Goal: Transaction & Acquisition: Purchase product/service

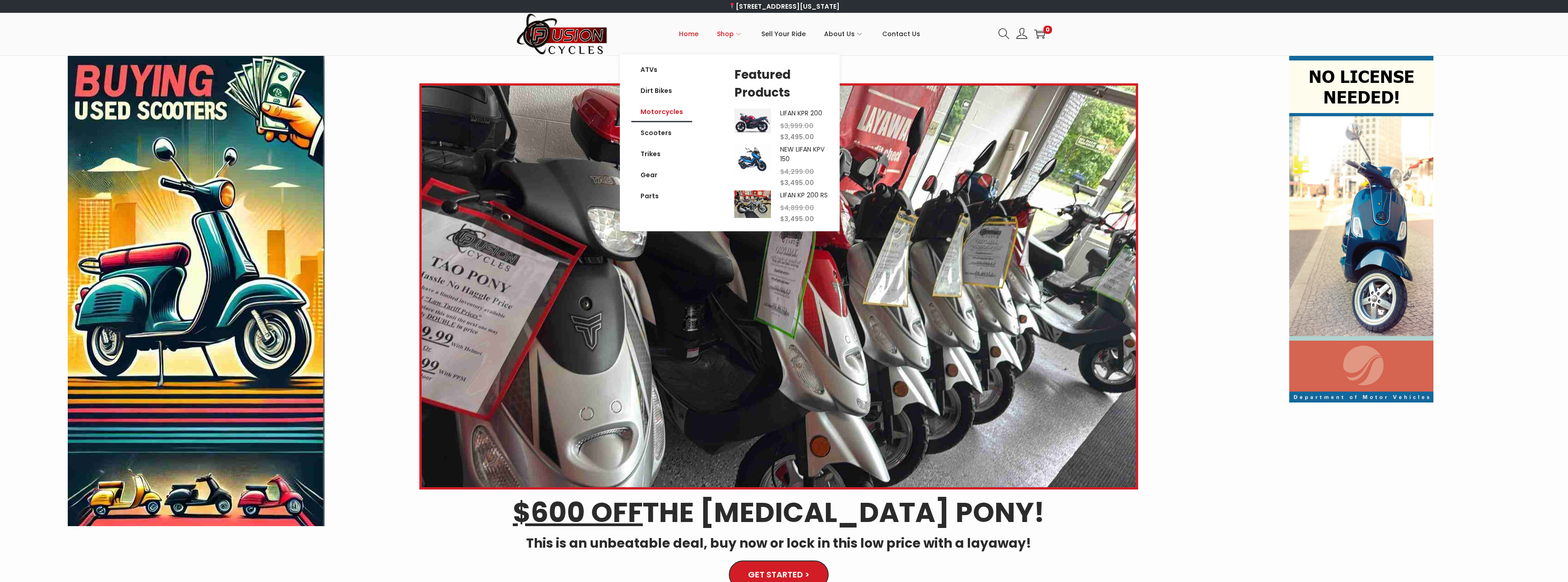
click at [662, 114] on link "Motorcycles" at bounding box center [662, 111] width 61 height 21
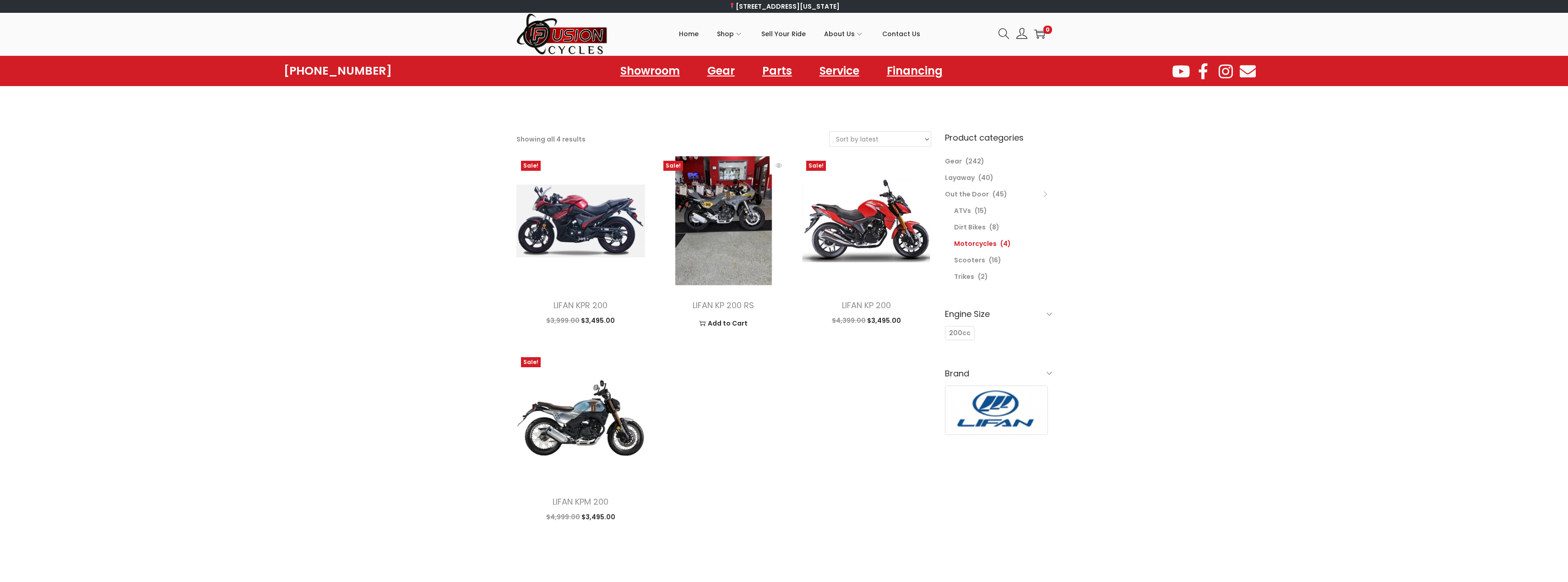
click at [725, 210] on img at bounding box center [723, 220] width 129 height 129
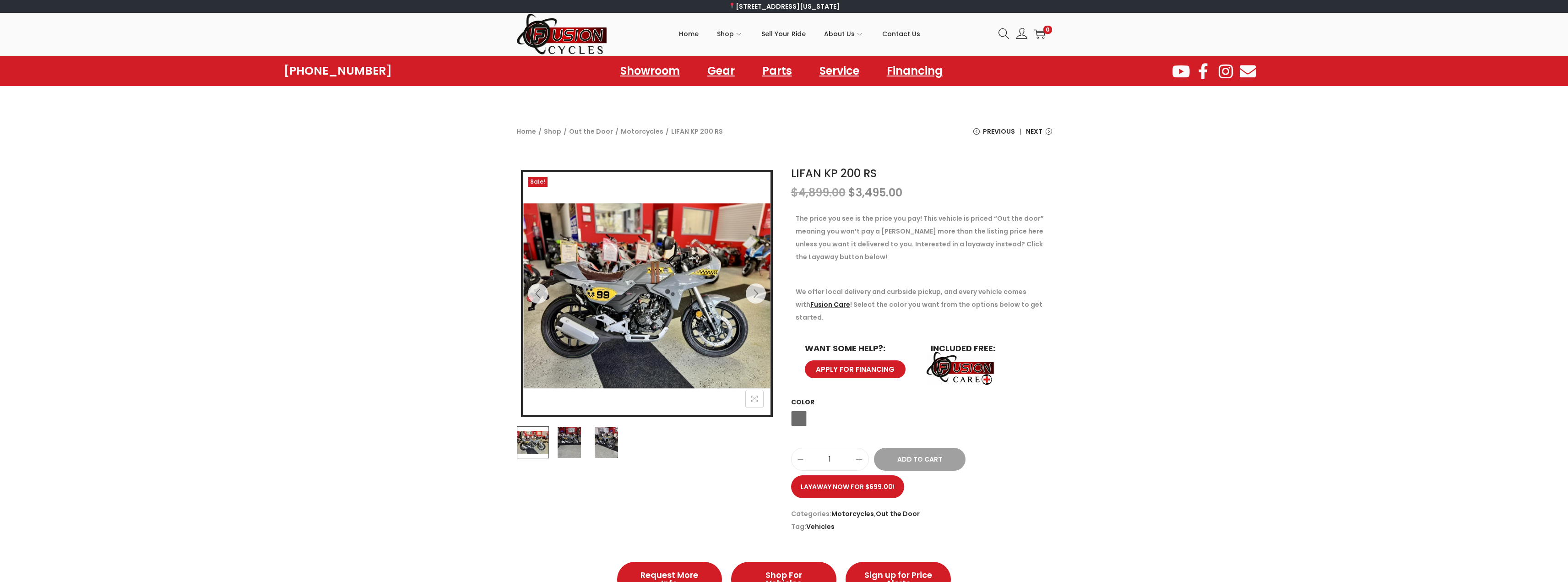
click at [571, 437] on img at bounding box center [569, 442] width 32 height 32
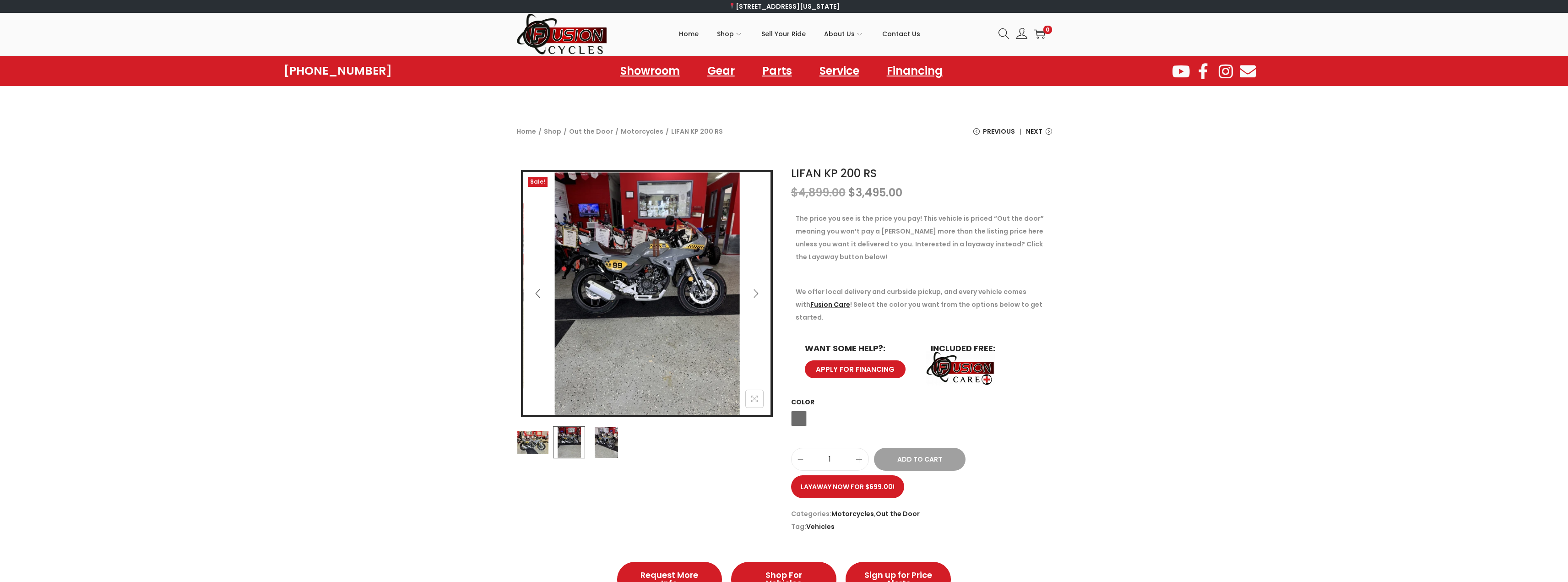
click at [609, 443] on img at bounding box center [606, 442] width 32 height 32
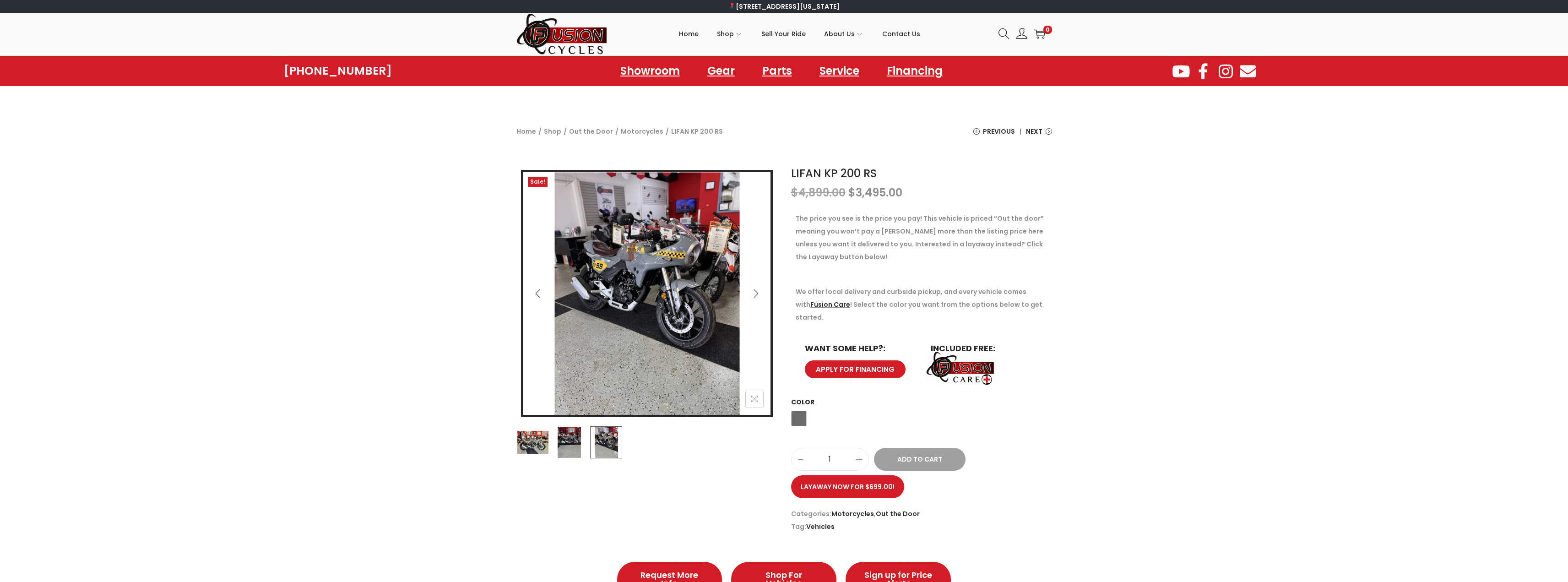
drag, startPoint x: 419, startPoint y: 335, endPoint x: 413, endPoint y: 332, distance: 6.7
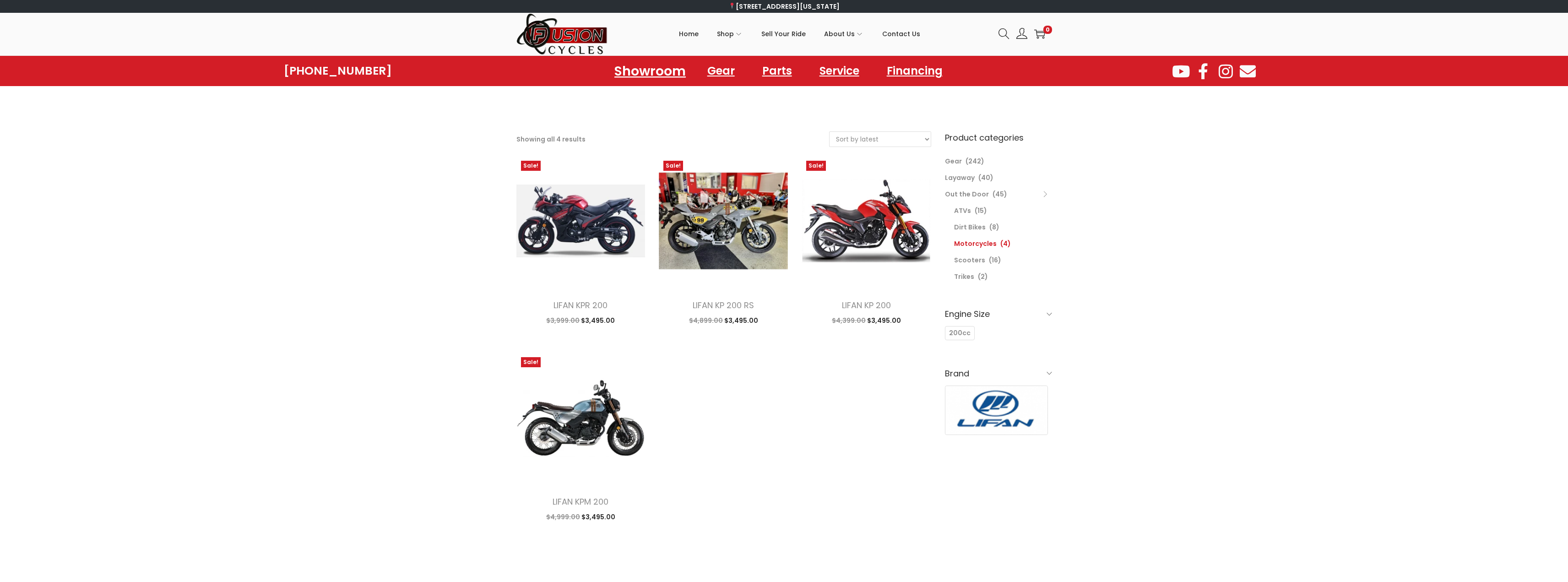
click at [644, 72] on link "Showroom" at bounding box center [649, 71] width 93 height 25
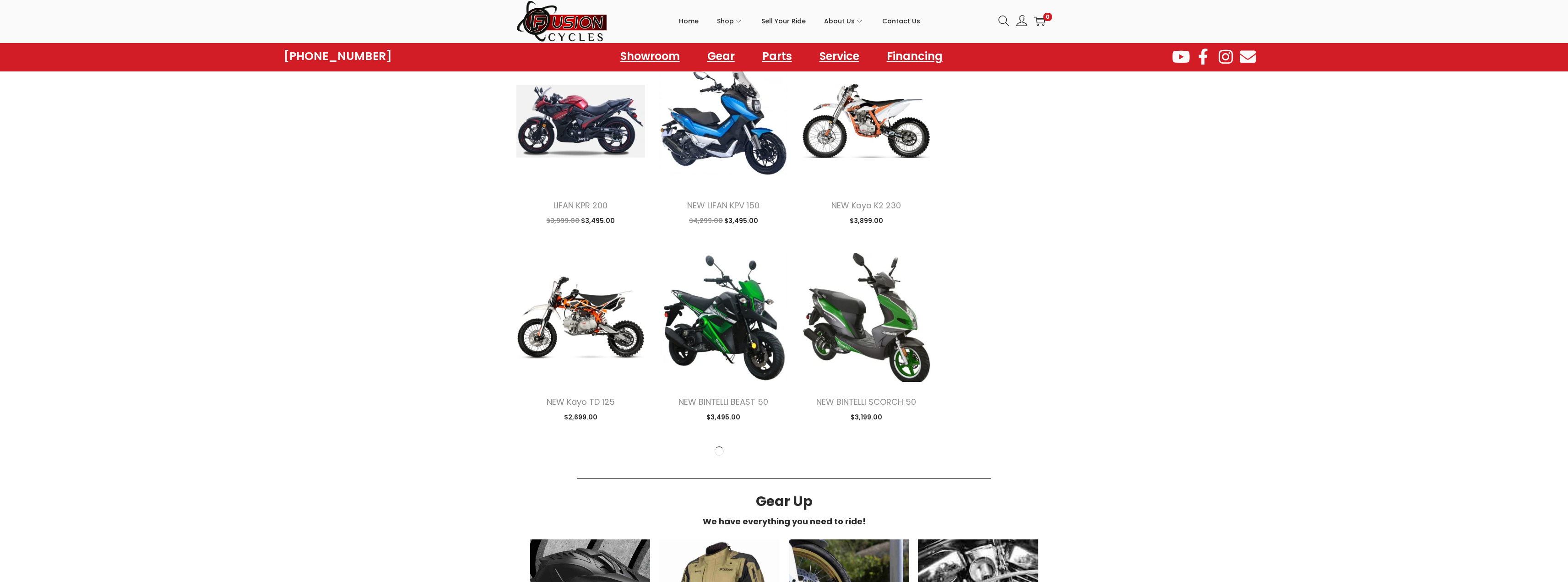
scroll to position [961, 0]
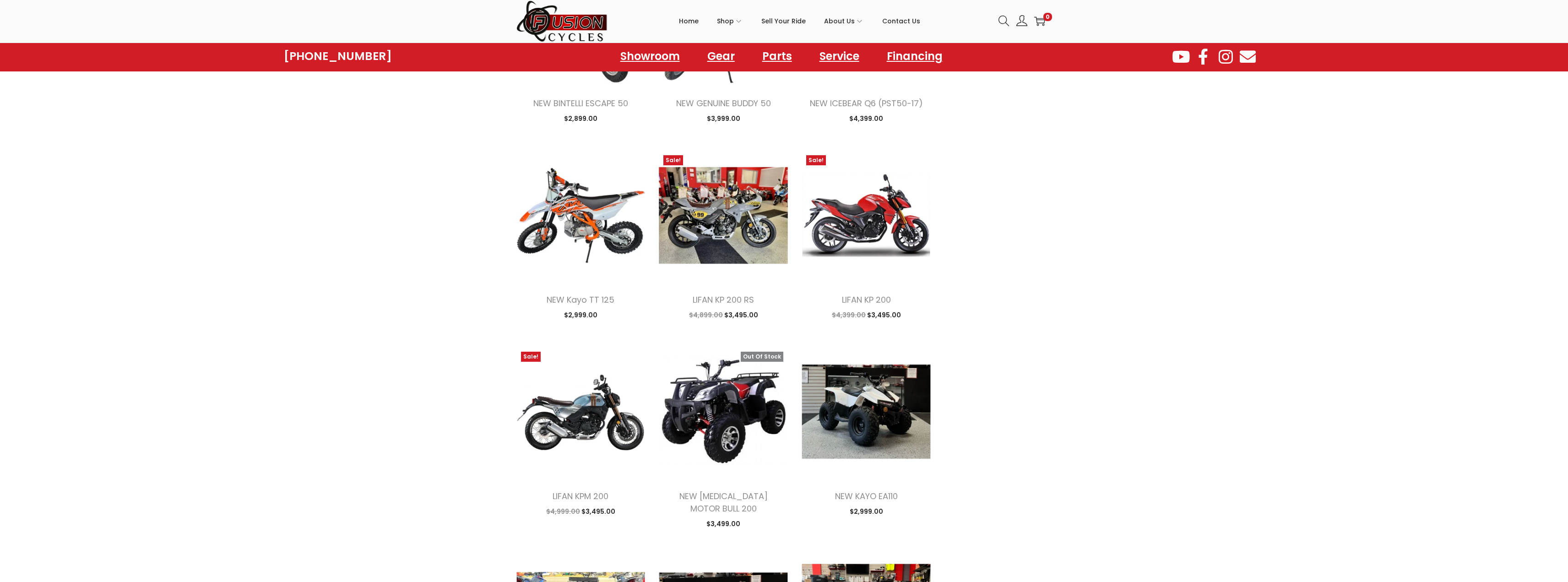
scroll to position [2061, 0]
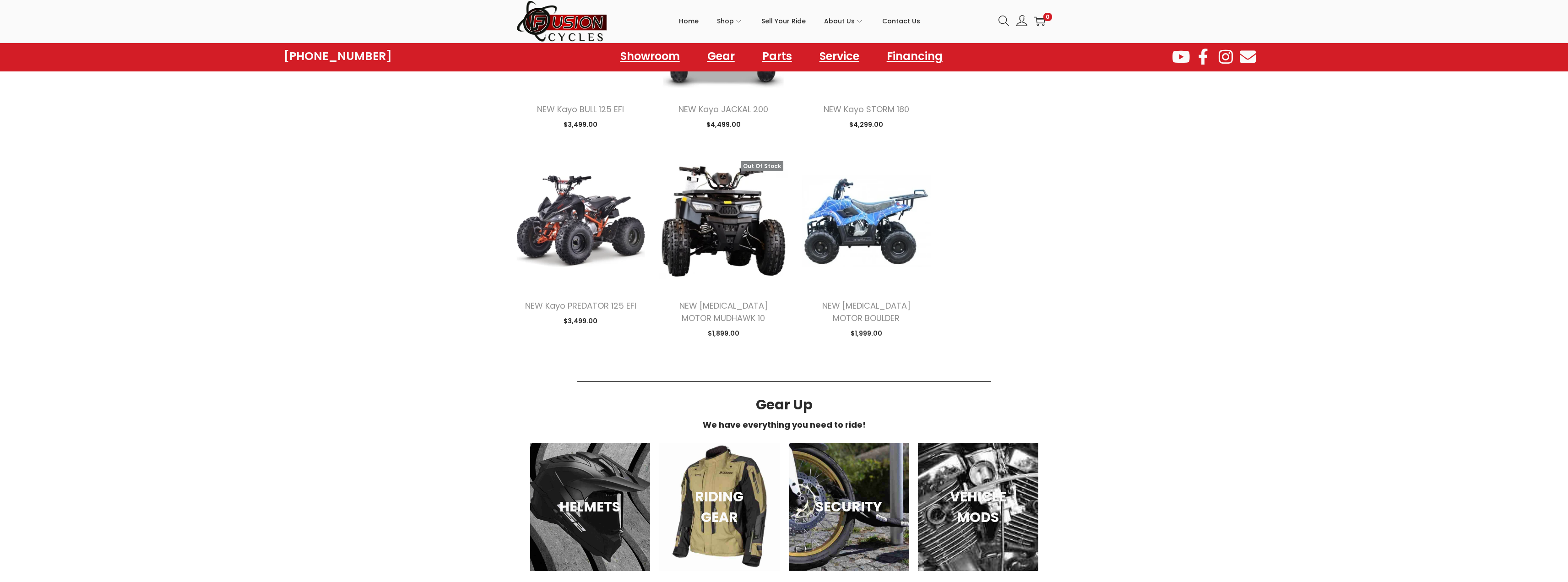
scroll to position [2839, 0]
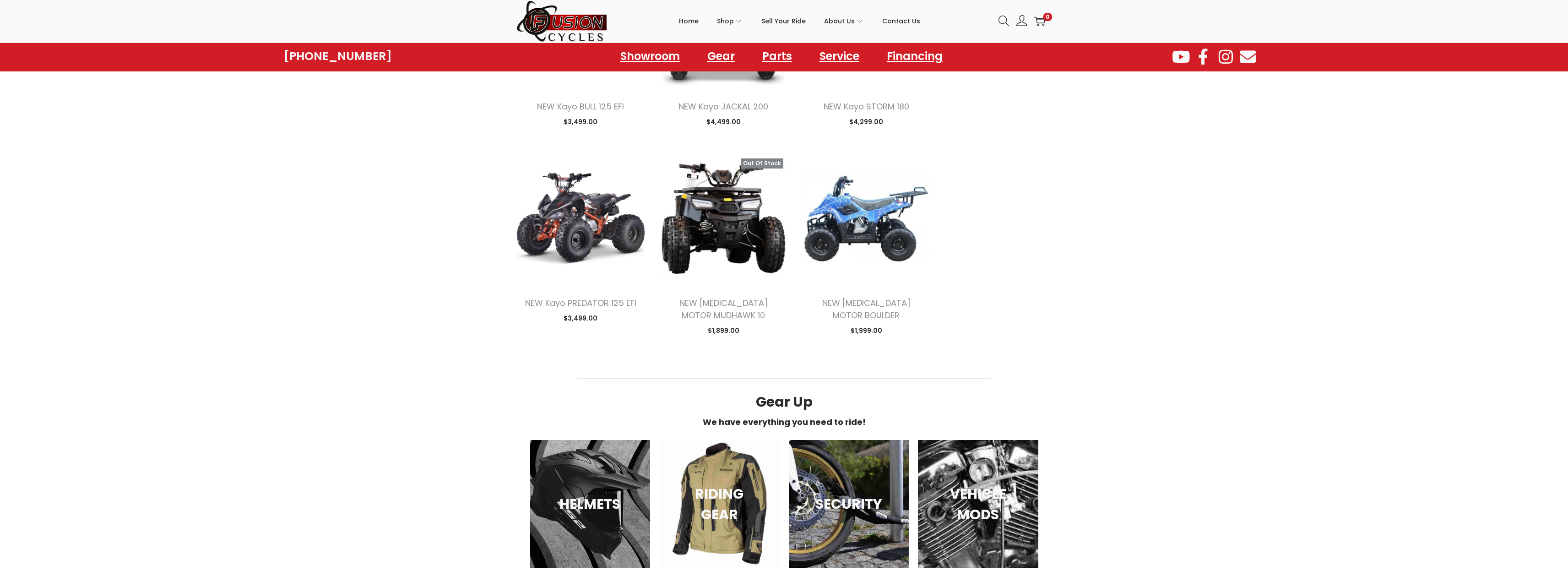
click at [1205, 46] on div at bounding box center [1367, 56] width 392 height 21
click at [1205, 56] on icon at bounding box center [1203, 57] width 20 height 16
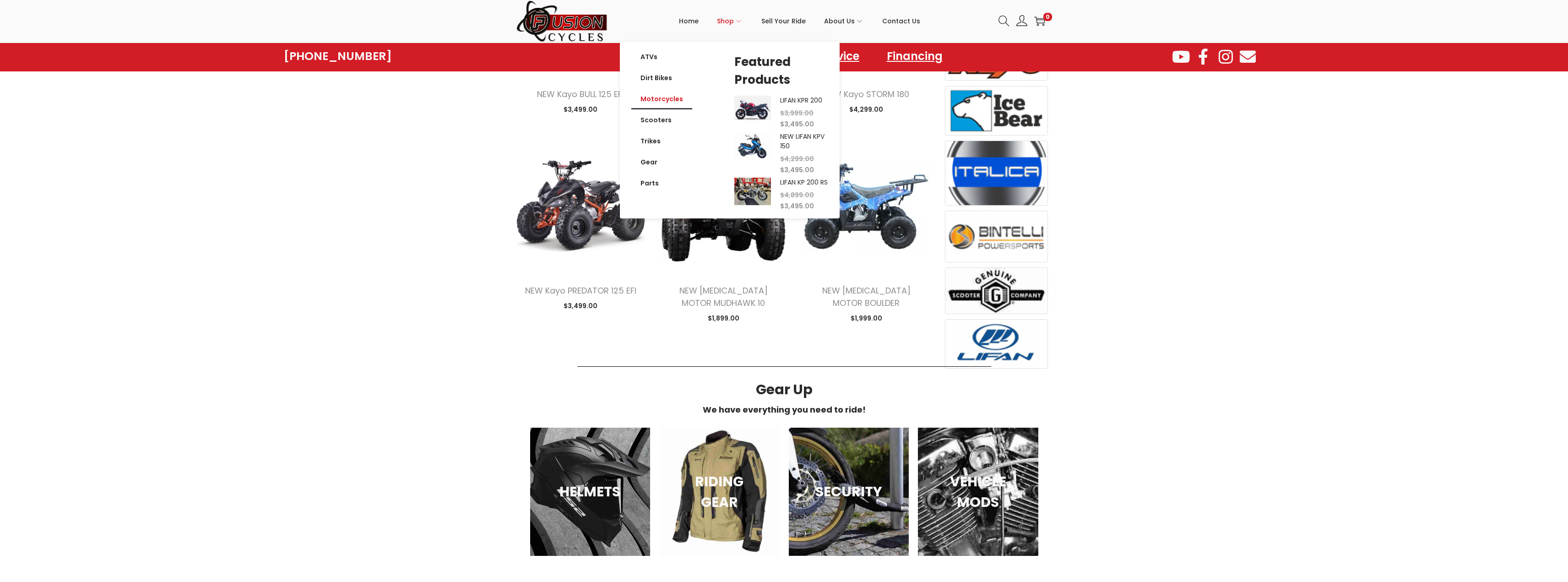
click at [656, 99] on link "Motorcycles" at bounding box center [662, 99] width 61 height 21
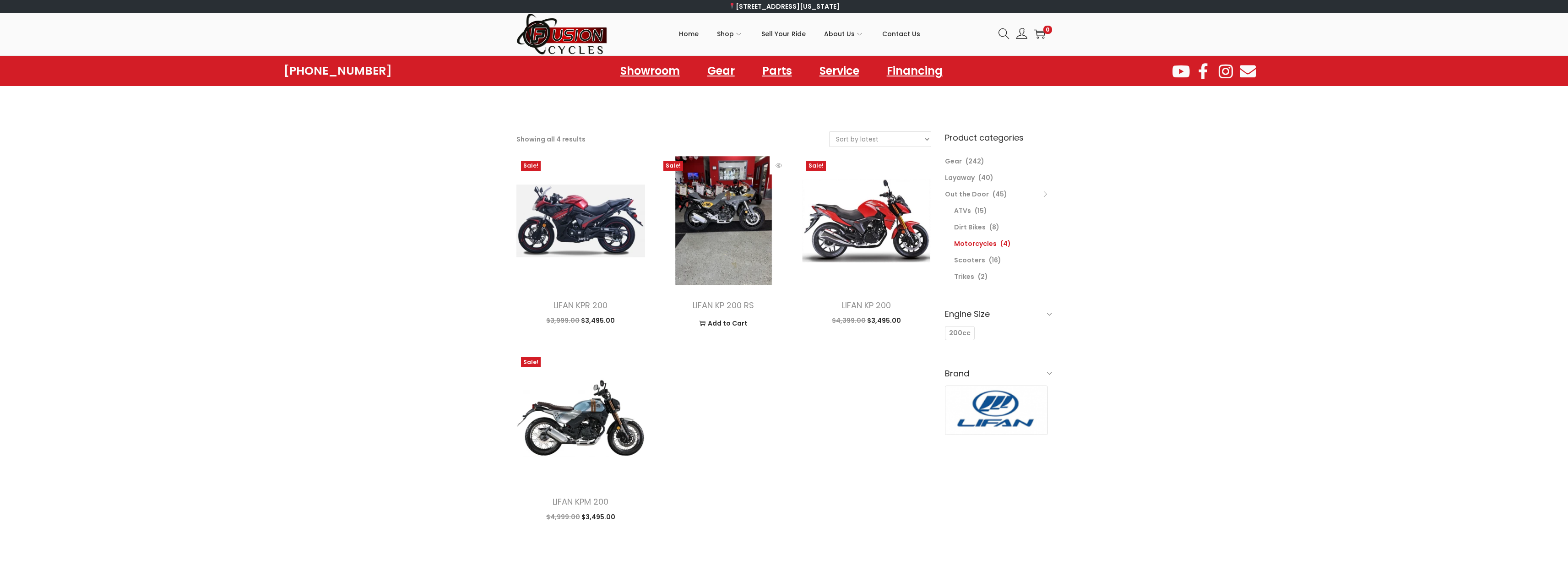
click at [712, 219] on img at bounding box center [723, 220] width 129 height 129
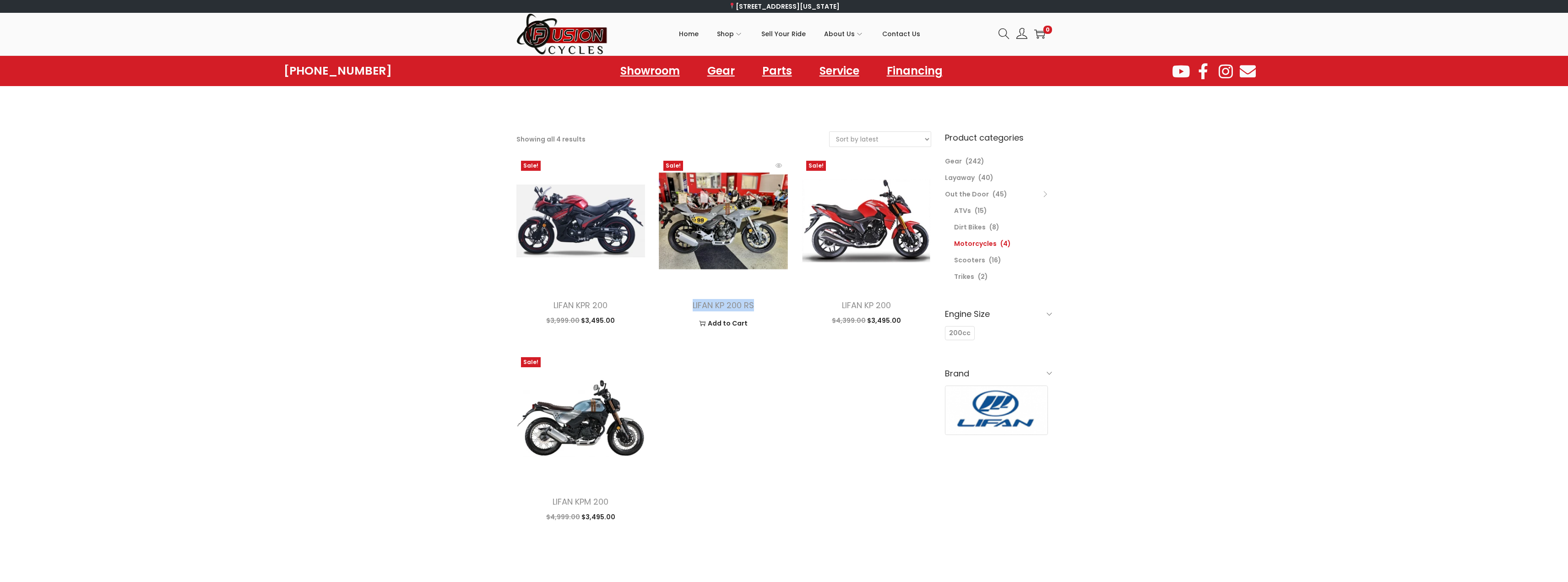
drag, startPoint x: 756, startPoint y: 304, endPoint x: 690, endPoint y: 300, distance: 66.1
click at [690, 300] on h2 "LIFAN KP 200 RS" at bounding box center [724, 305] width 116 height 12
